Goal: Task Accomplishment & Management: Complete application form

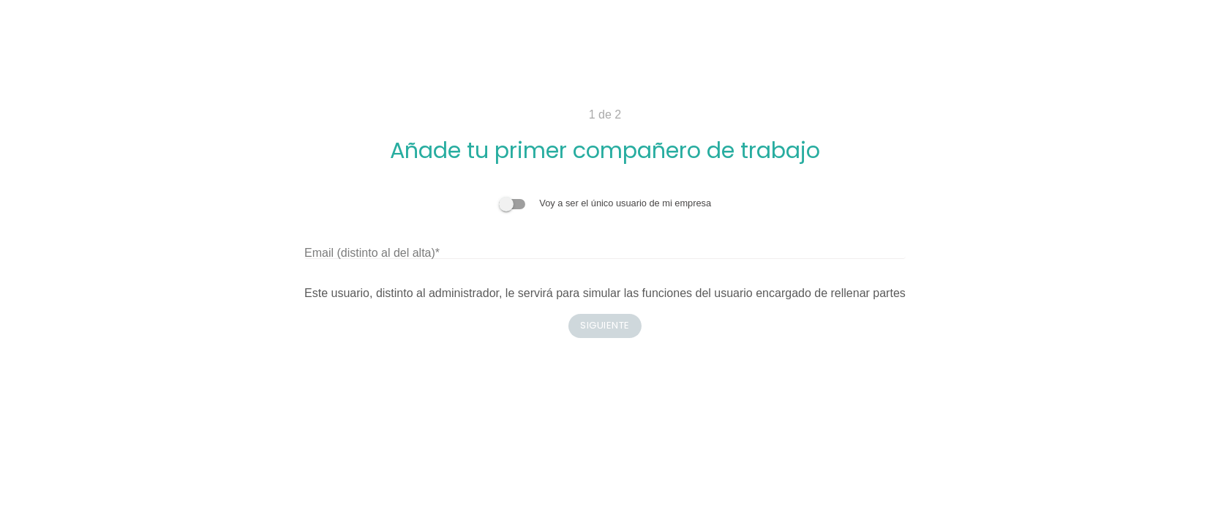
drag, startPoint x: 521, startPoint y: 209, endPoint x: 566, endPoint y: 306, distance: 107.4
click at [566, 306] on div "Voy a ser el único usuario de mi empresa Email (distinto al del alta) Este usua…" at bounding box center [604, 249] width 847 height 130
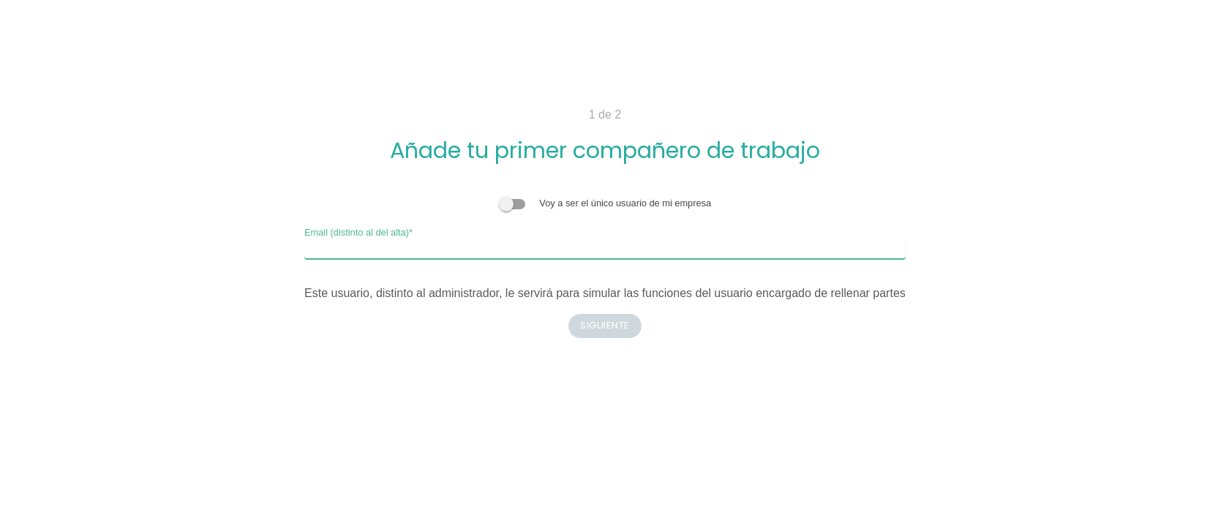
click at [499, 248] on input "Email (distinto al del alta)" at bounding box center [604, 247] width 601 height 23
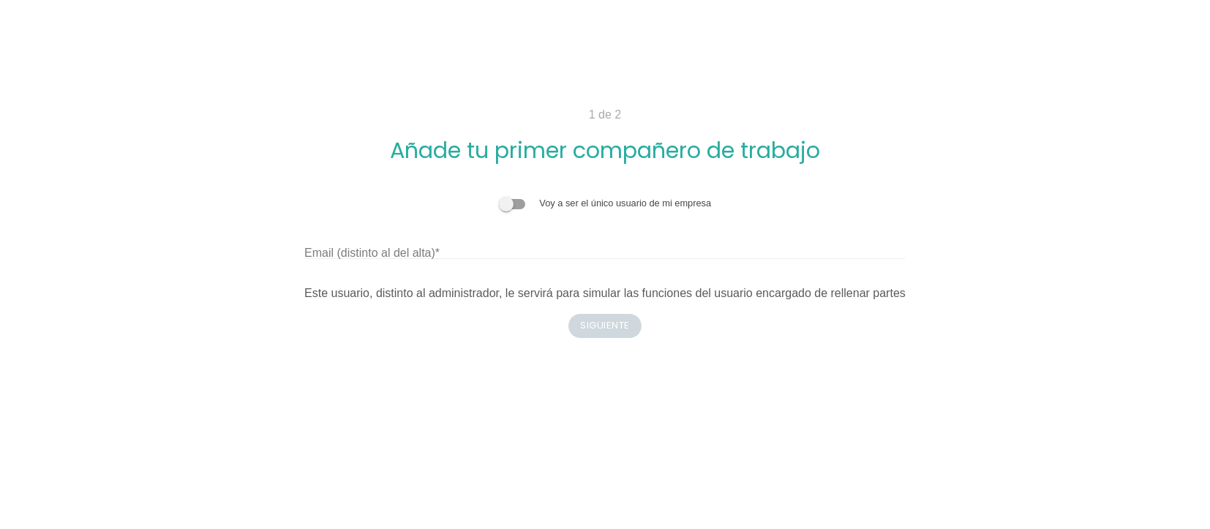
click at [616, 338] on body "1 de 2 Añade tu primer compañero de trabajo Voy a ser el único usuario de mi em…" at bounding box center [605, 264] width 1210 height 529
click at [517, 195] on form "Voy a ser el único usuario de mi empresa Email (distinto al del alta) Este usua…" at bounding box center [604, 243] width 601 height 118
click at [517, 199] on span at bounding box center [512, 204] width 26 height 10
click at [499, 196] on input "checkbox" at bounding box center [499, 196] width 0 height 0
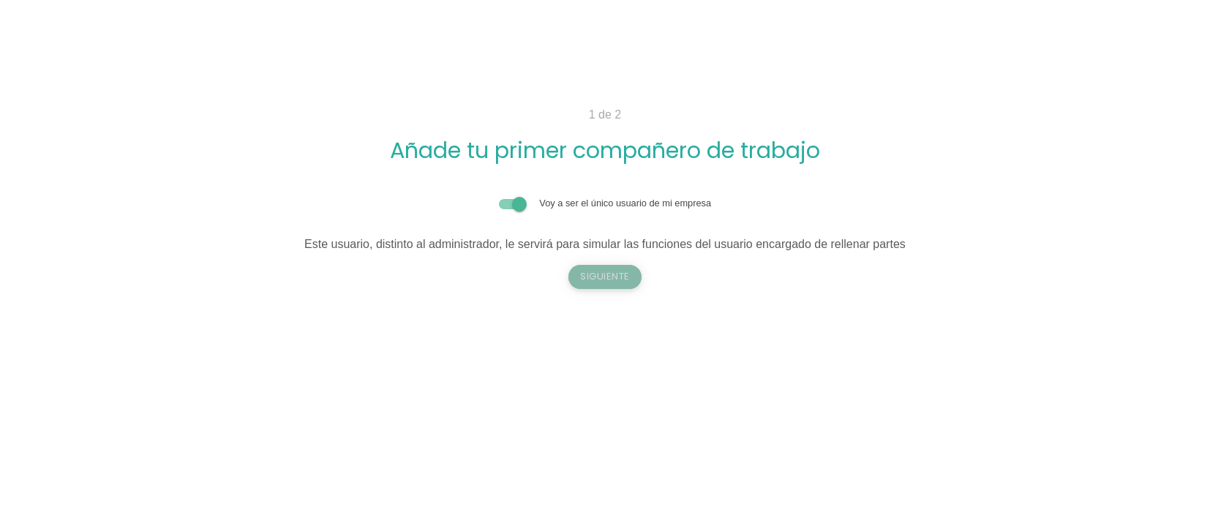
click at [604, 282] on button "Siguiente" at bounding box center [605, 276] width 73 height 23
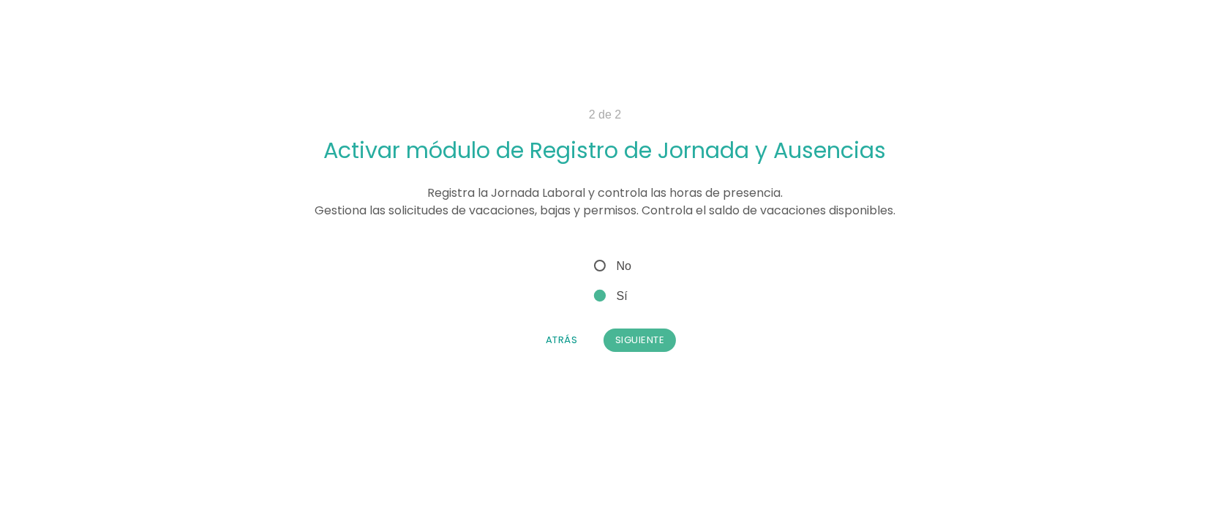
click at [628, 266] on span "No" at bounding box center [611, 266] width 40 height 18
click at [601, 266] on input "No" at bounding box center [596, 262] width 10 height 10
radio input "true"
click at [655, 348] on button "Siguiente" at bounding box center [640, 340] width 73 height 23
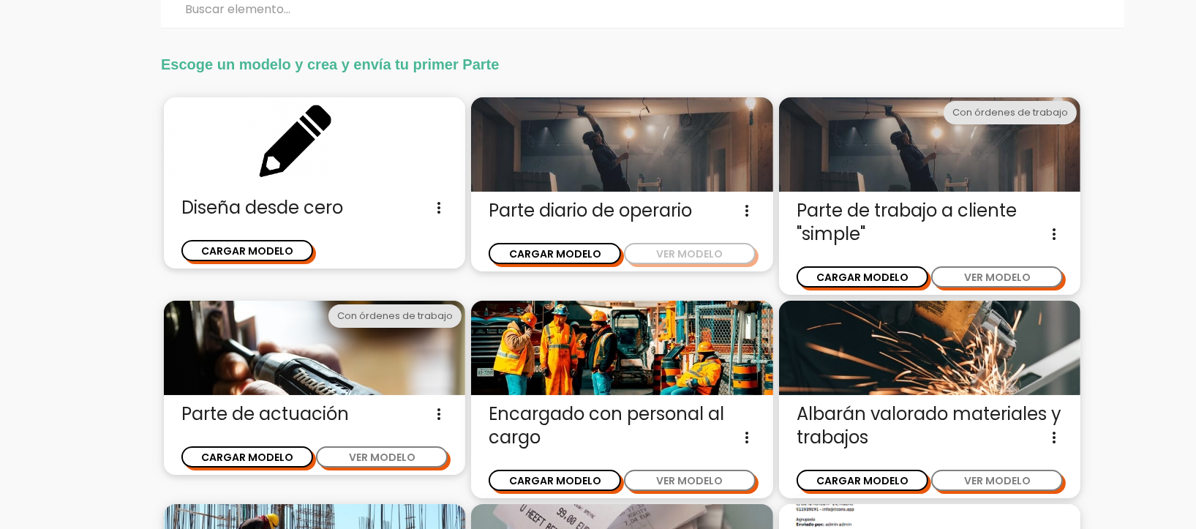
scroll to position [53, 0]
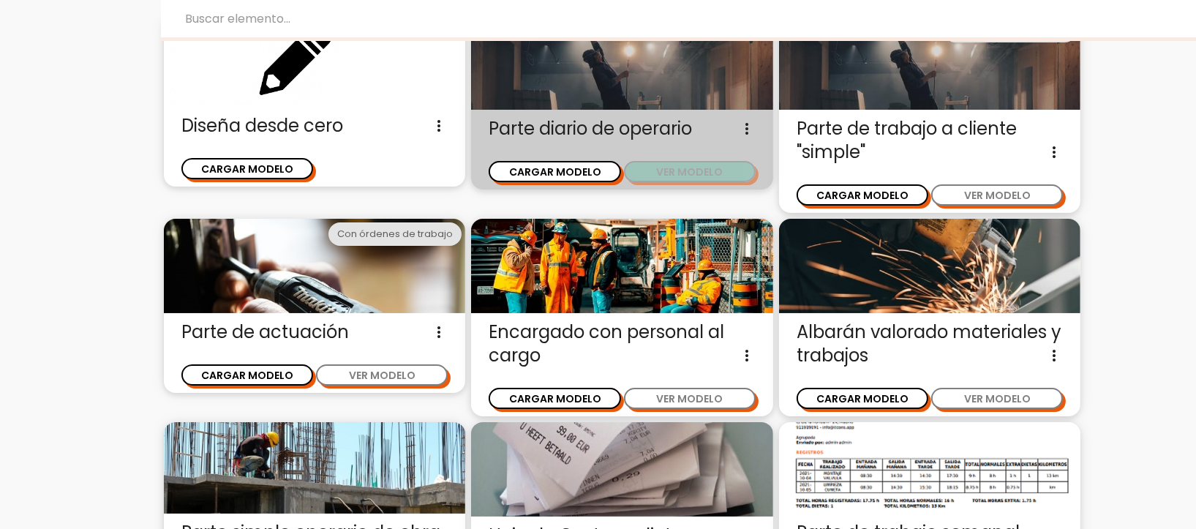
click at [675, 176] on button "VER MODELO" at bounding box center [690, 171] width 132 height 21
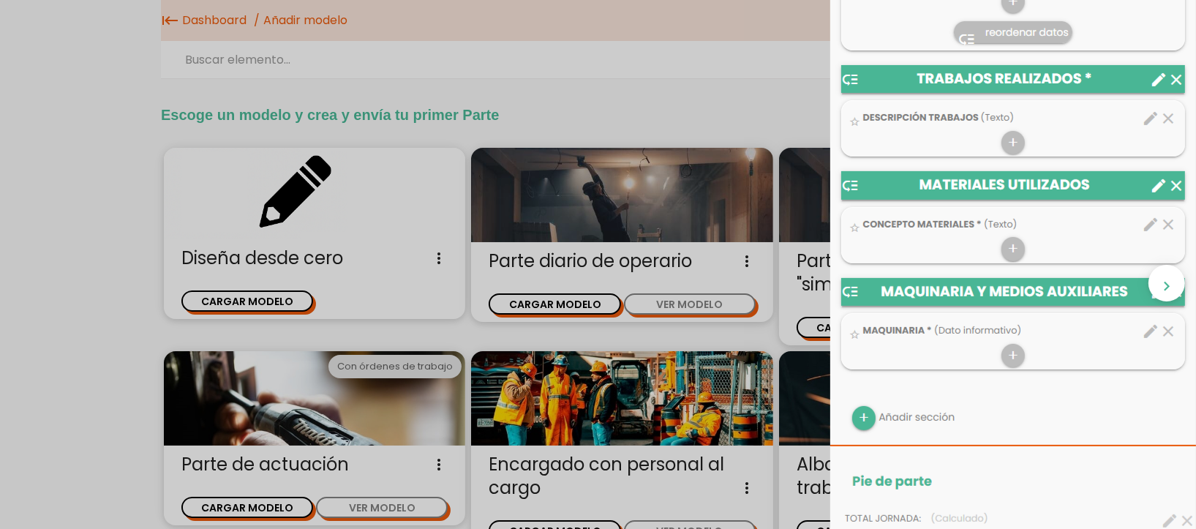
scroll to position [640, 0]
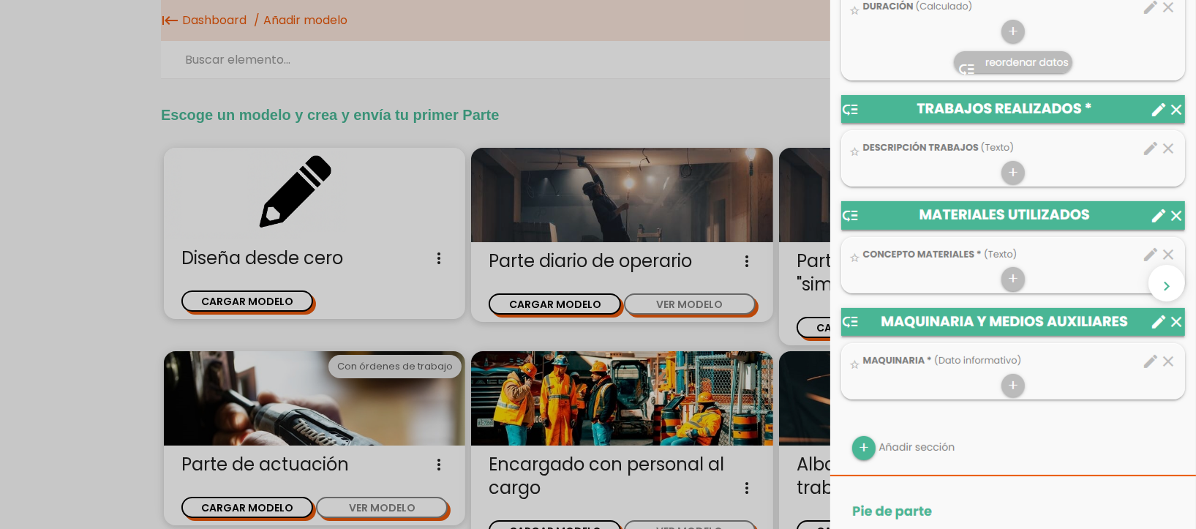
click at [1005, 389] on img at bounding box center [1014, 300] width 366 height 1799
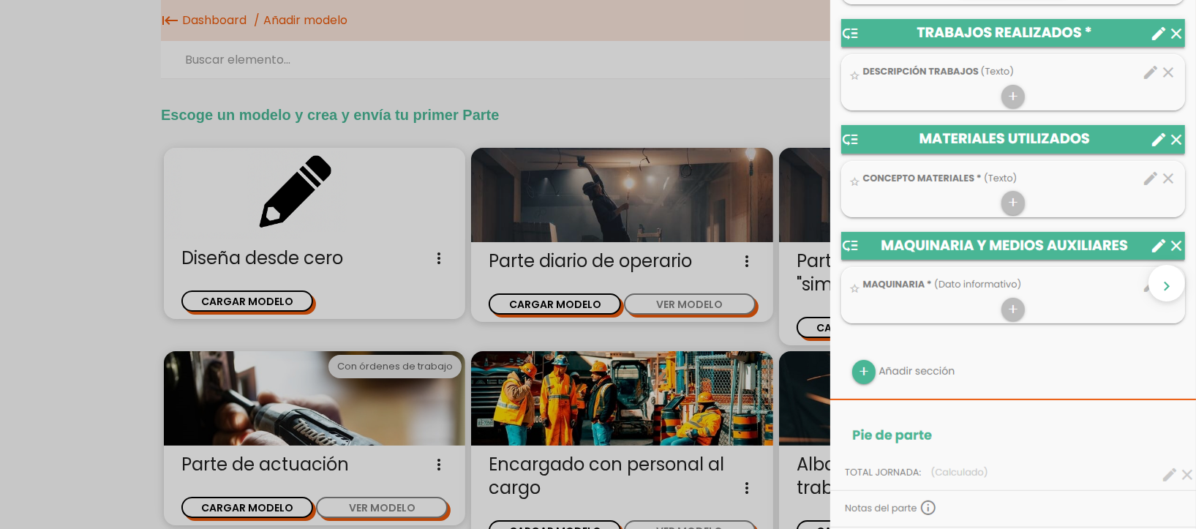
scroll to position [915, 0]
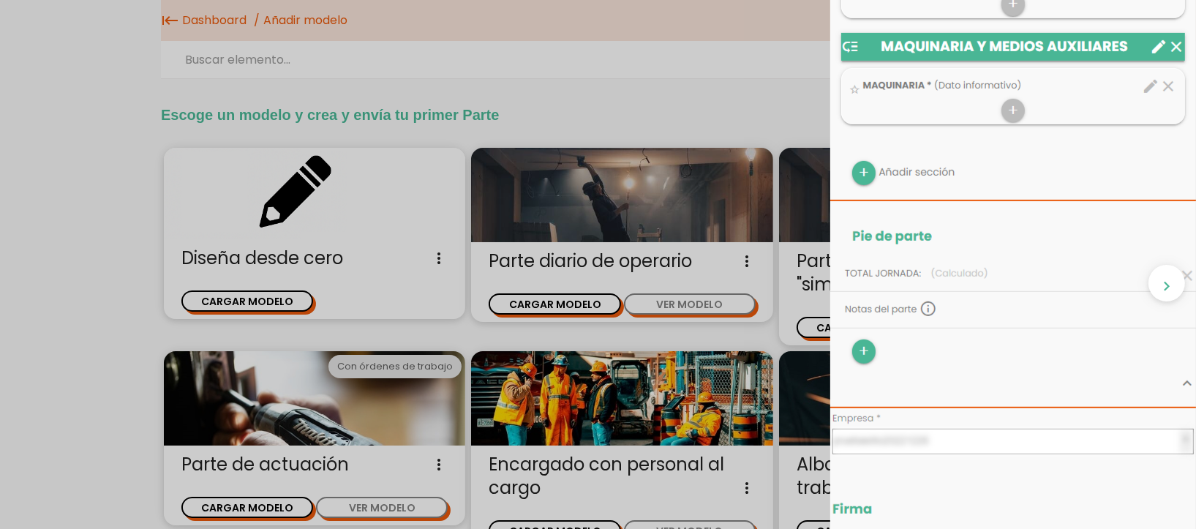
click at [855, 178] on img at bounding box center [1014, 25] width 366 height 1799
click at [850, 175] on img at bounding box center [1014, 25] width 366 height 1799
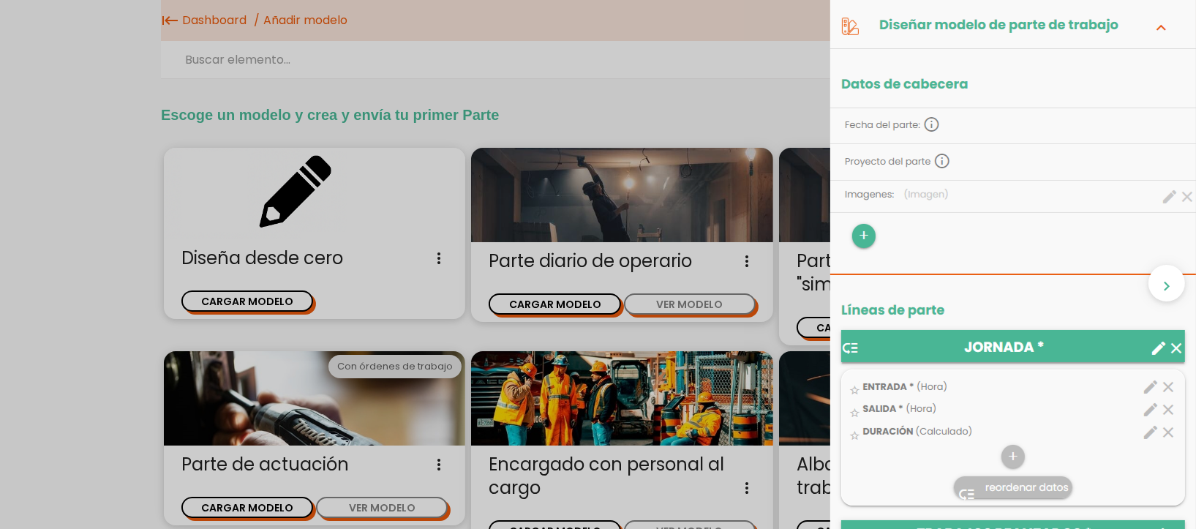
scroll to position [0, 0]
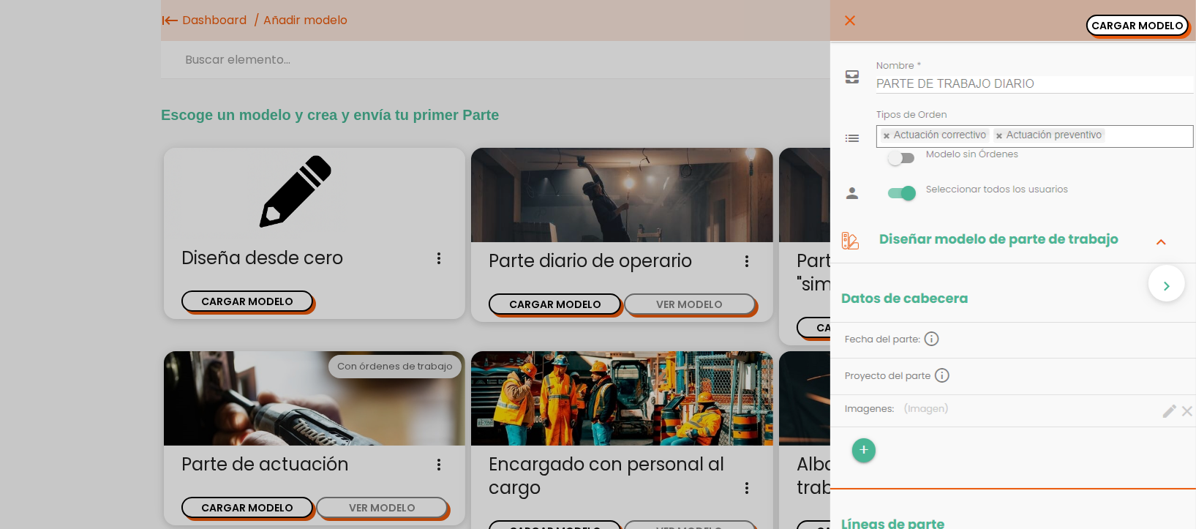
scroll to position [0, 0]
click at [1100, 23] on button "CARGAR MODELO" at bounding box center [1138, 25] width 102 height 21
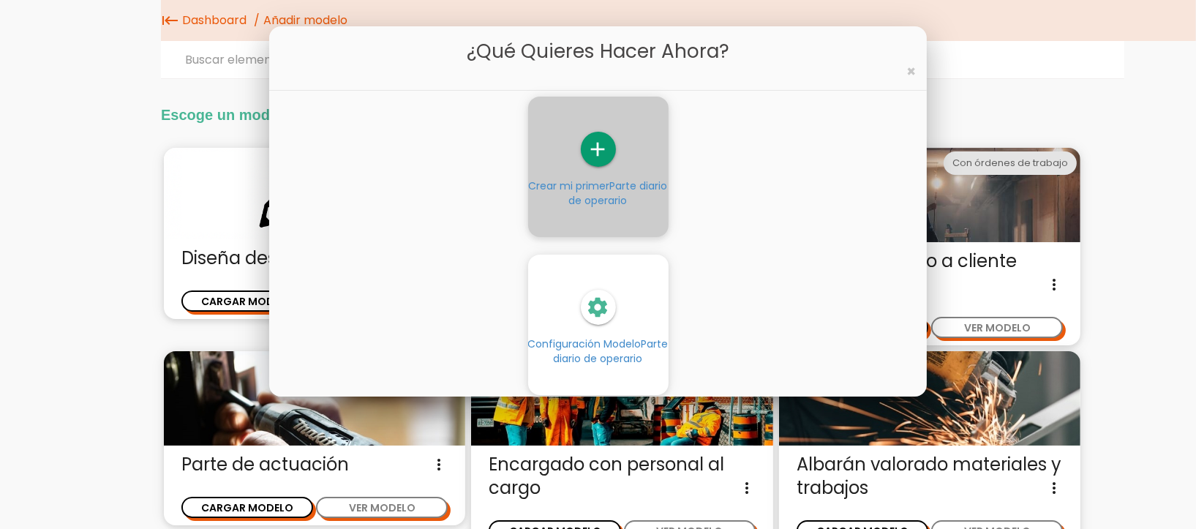
click at [612, 137] on div "add" at bounding box center [598, 149] width 140 height 35
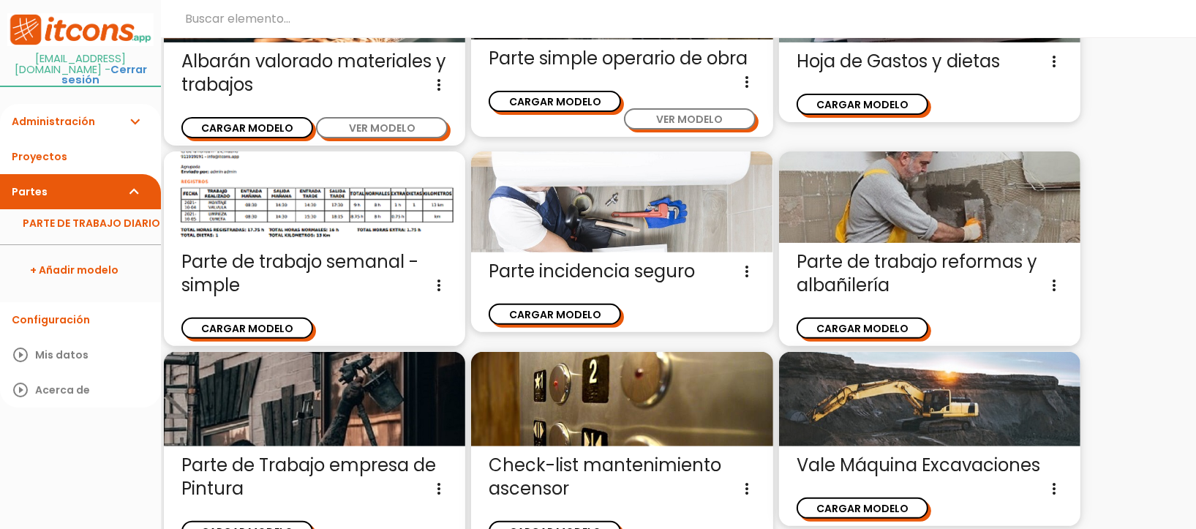
scroll to position [602, 0]
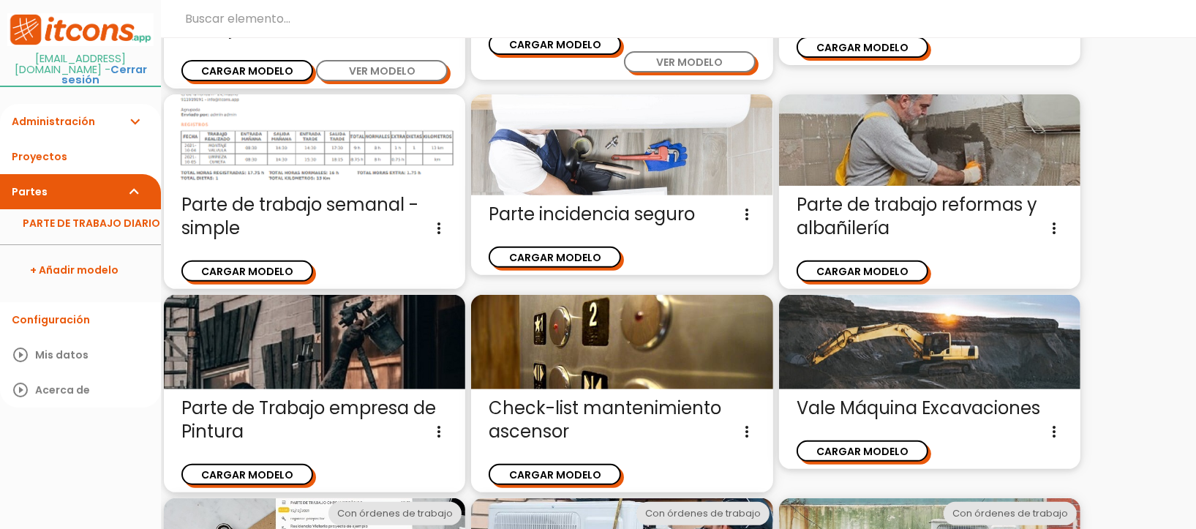
click at [400, 132] on img at bounding box center [314, 139] width 301 height 91
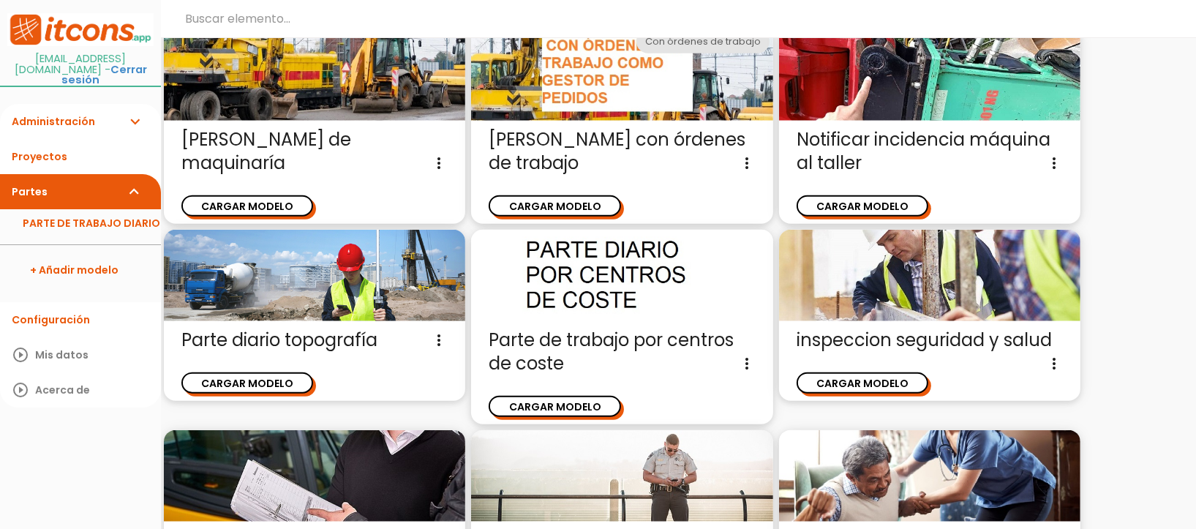
scroll to position [1700, 0]
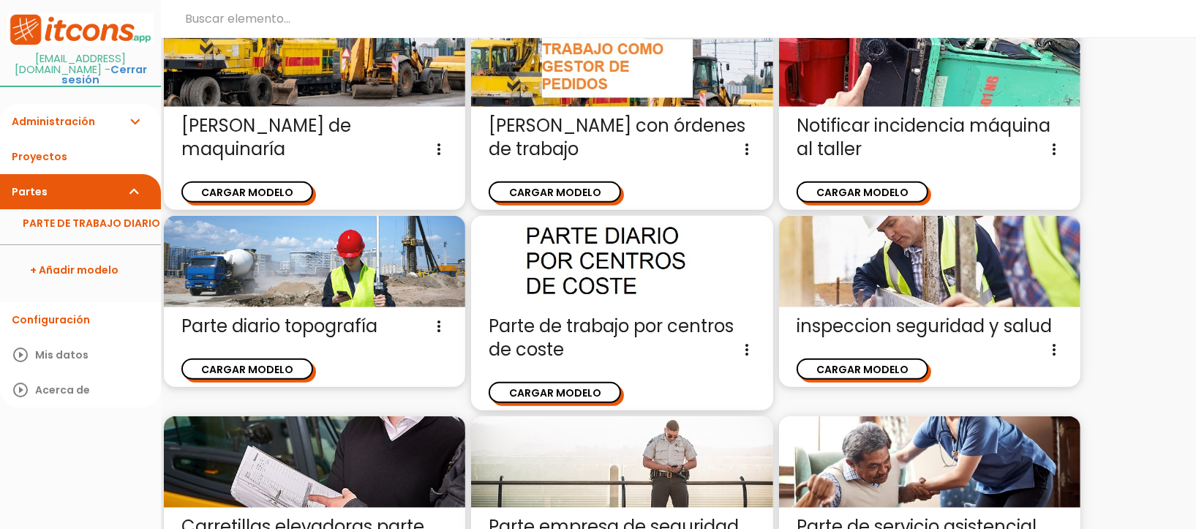
scroll to position [53, 0]
